Goal: Use online tool/utility: Utilize a website feature to perform a specific function

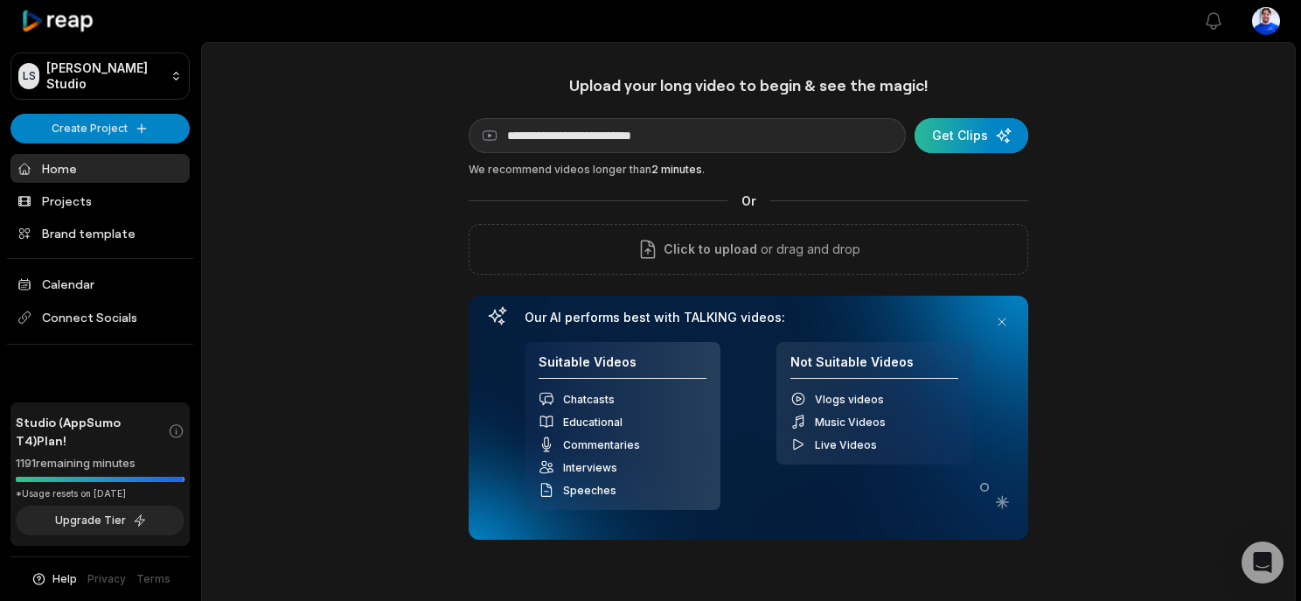
type input "**********"
click at [978, 137] on div "submit" at bounding box center [971, 135] width 114 height 35
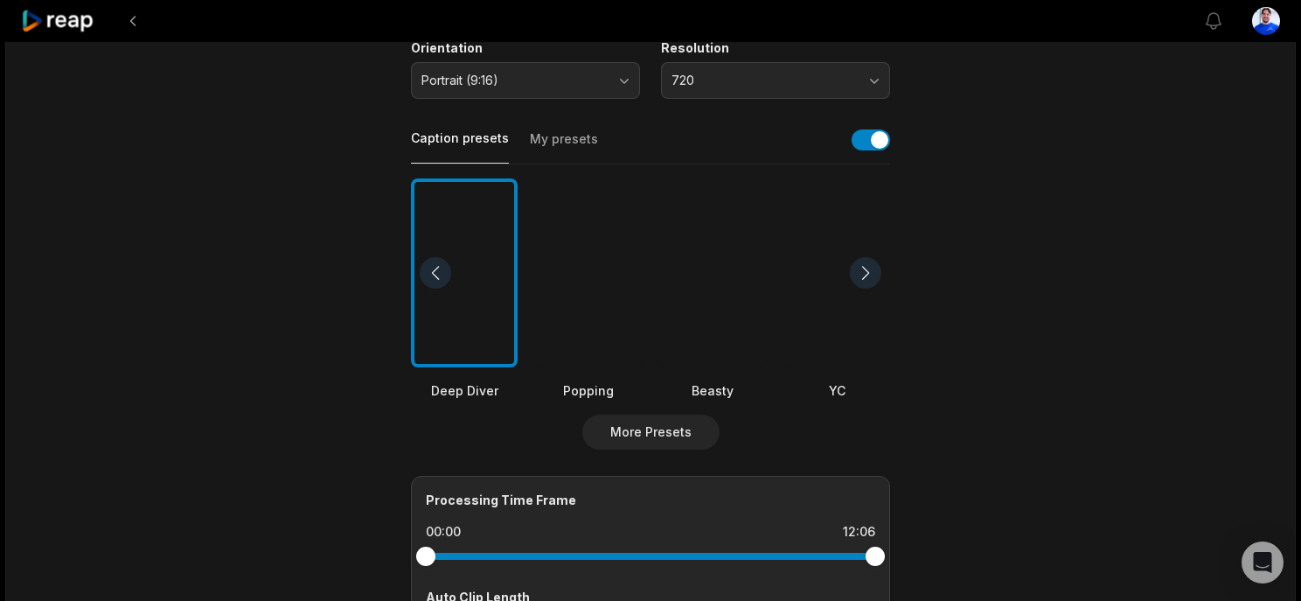
scroll to position [336, 0]
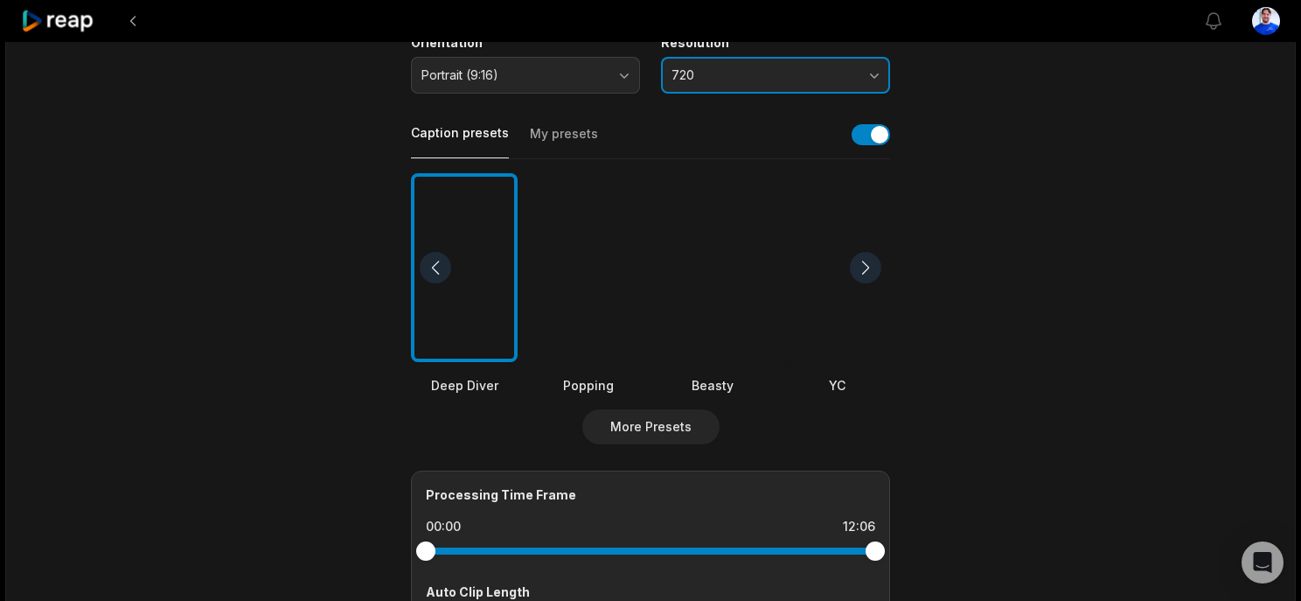
click at [773, 92] on button "720" at bounding box center [775, 75] width 229 height 37
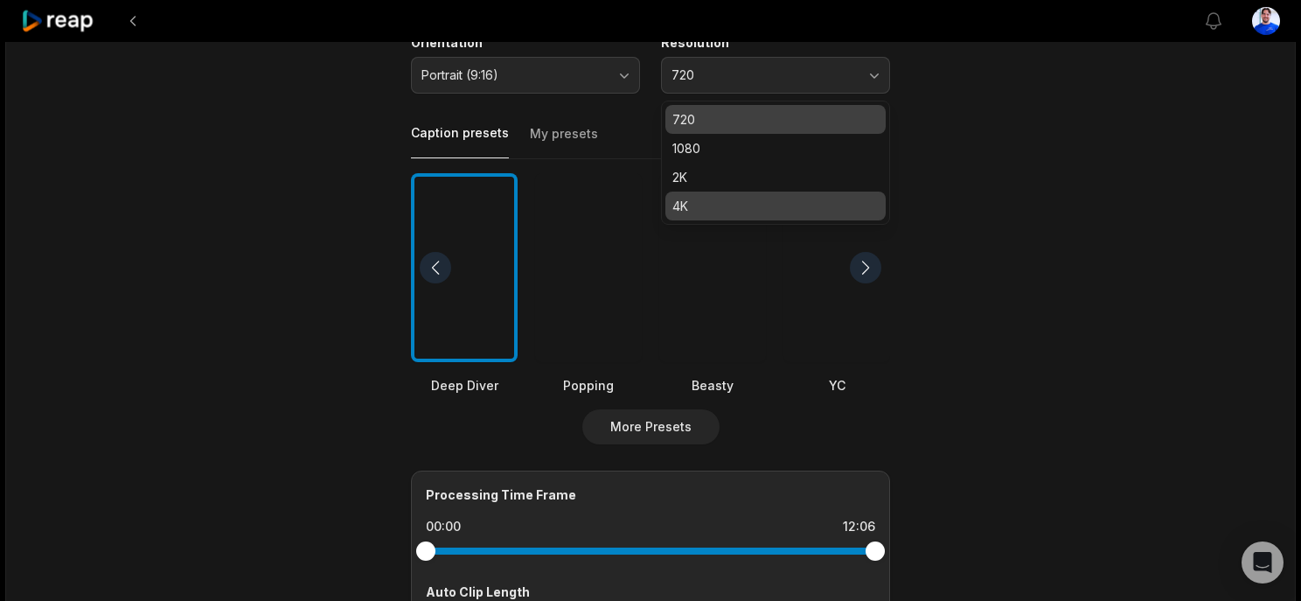
click at [742, 208] on p "4K" at bounding box center [775, 206] width 206 height 18
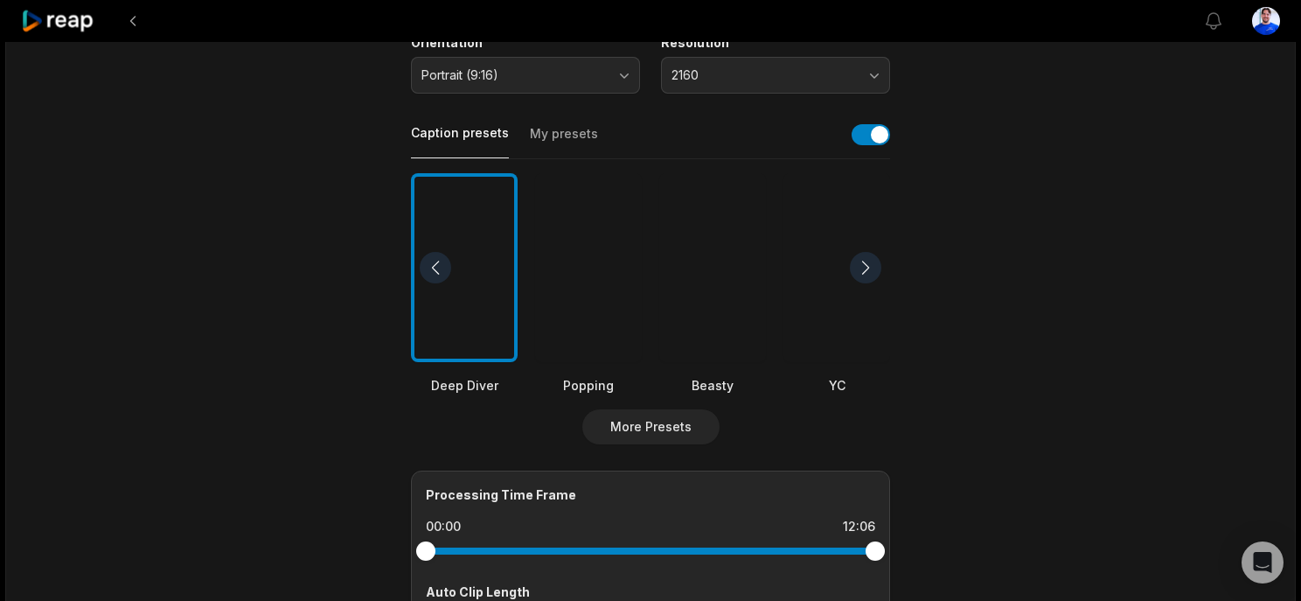
click at [580, 132] on button "My presets" at bounding box center [564, 141] width 68 height 33
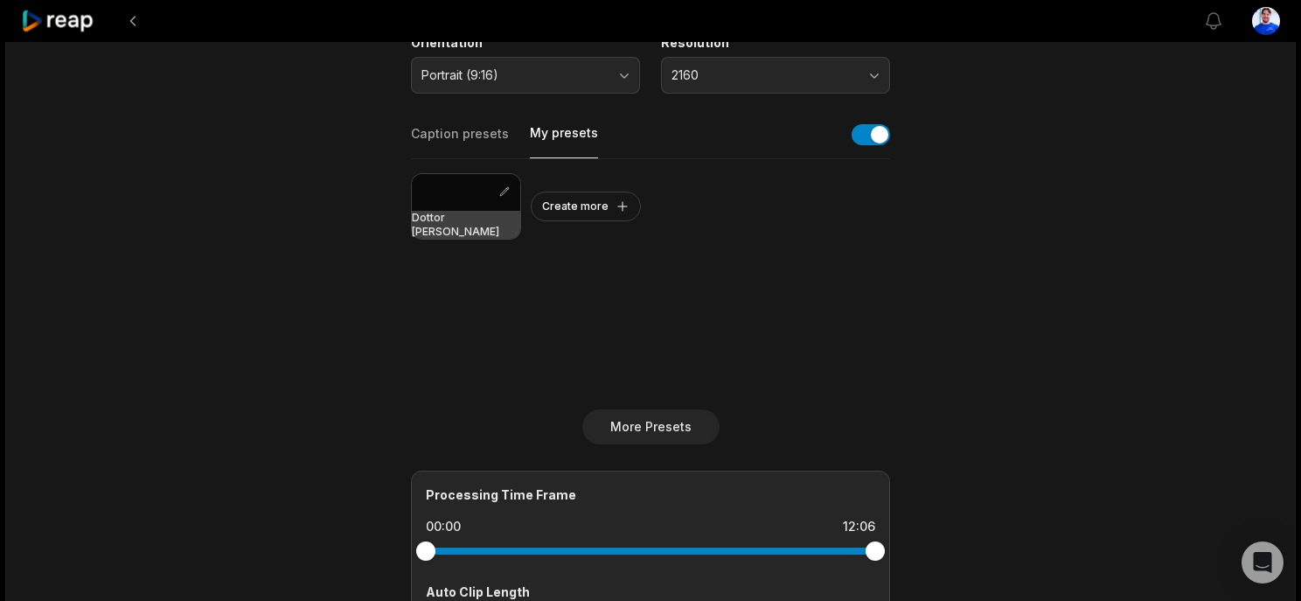
click at [477, 222] on h3 "Dottor [PERSON_NAME]" at bounding box center [466, 225] width 108 height 28
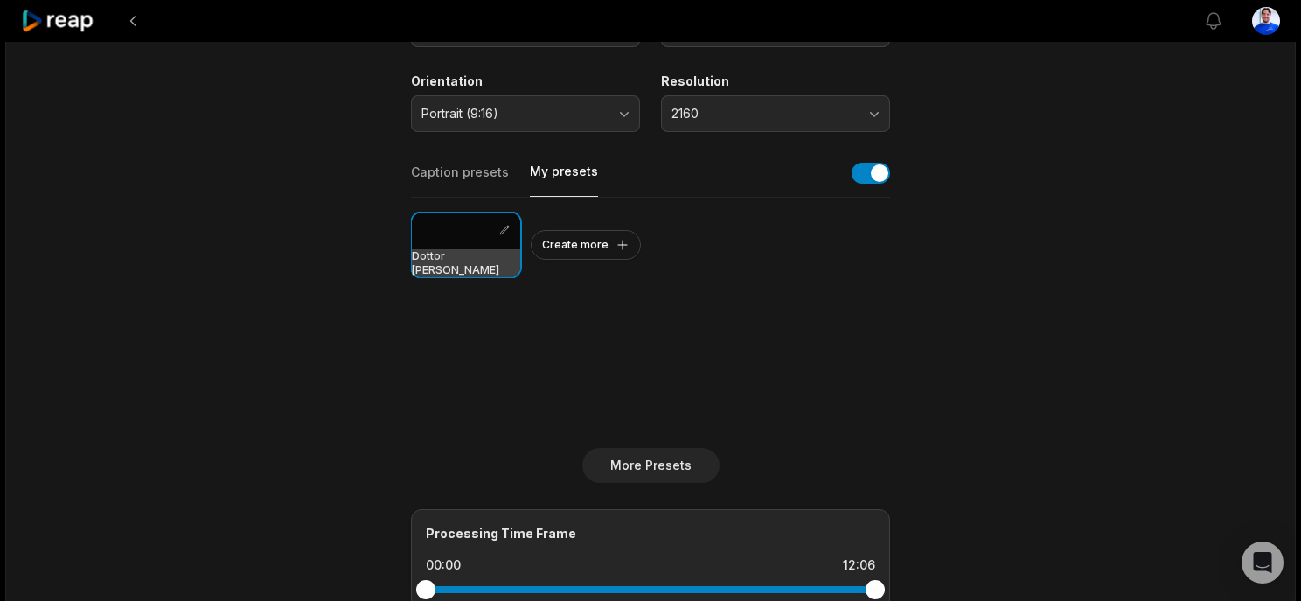
scroll to position [0, 0]
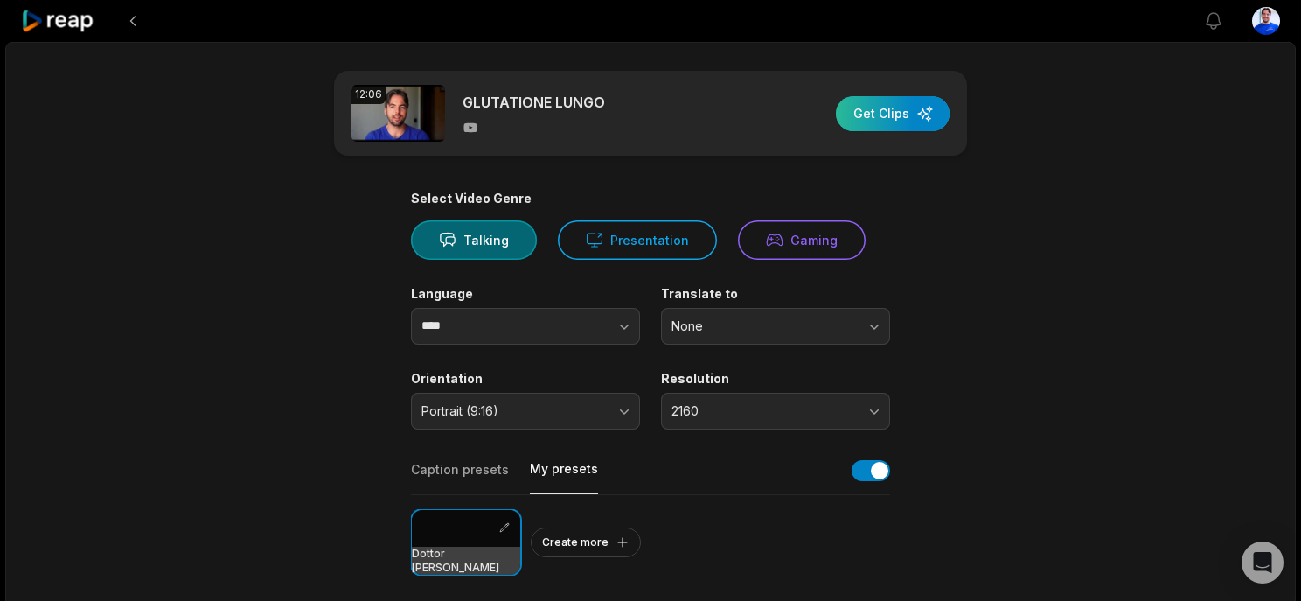
click at [901, 120] on div "button" at bounding box center [893, 113] width 114 height 35
